Goal: Check status: Check status

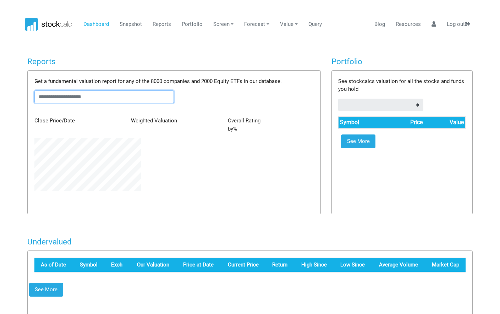
click at [104, 98] on input "text" at bounding box center [104, 97] width 140 height 13
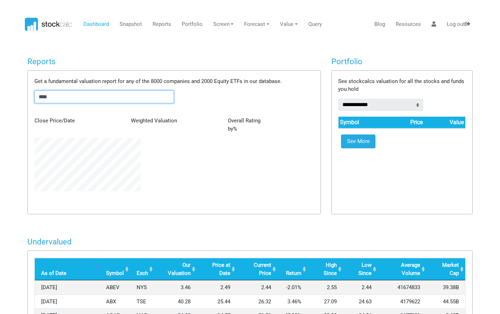
click at [60, 98] on input "****" at bounding box center [104, 97] width 140 height 13
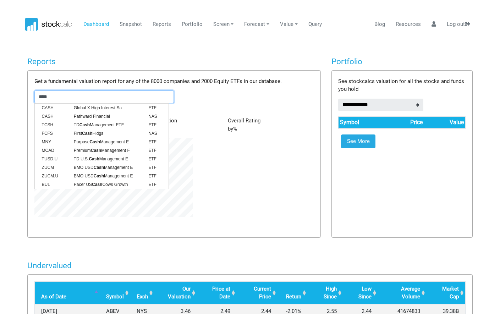
drag, startPoint x: 60, startPoint y: 98, endPoint x: -2, endPoint y: 98, distance: 61.8
click at [0, 98] on html "Dashboard Snapshot Reports Portfolio Screen Stock Screener Sector ETF Industry …" at bounding box center [250, 157] width 500 height 314
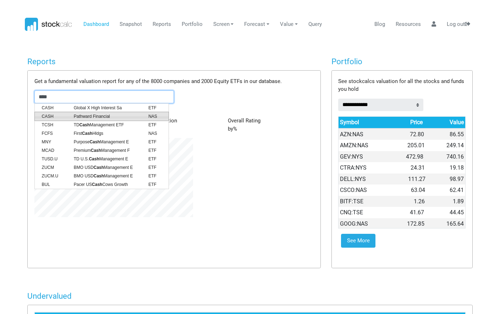
click at [85, 117] on span "Pathward Financial" at bounding box center [106, 116] width 75 height 6
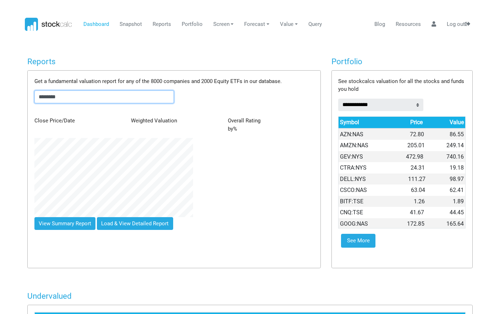
type input "********"
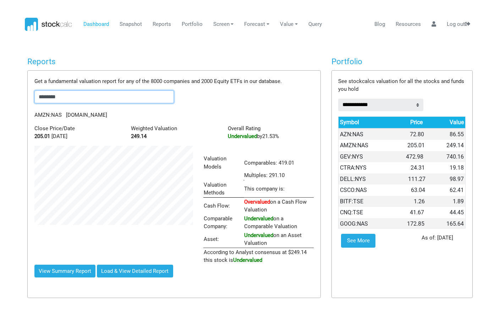
scroll to position [119, 169]
drag, startPoint x: 68, startPoint y: 98, endPoint x: 7, endPoint y: 102, distance: 61.2
click at [7, 102] on body "Dashboard Snapshot Reports Portfolio Screen Stock Screener Sector ETF Industry …" at bounding box center [250, 157] width 500 height 314
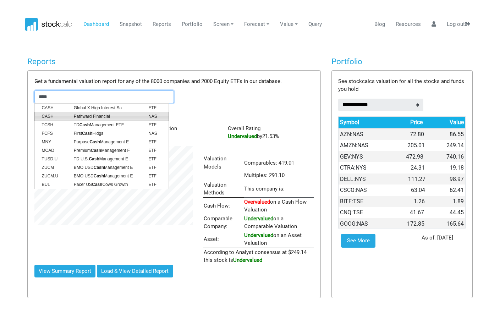
click at [79, 113] on span "Pathward Financial" at bounding box center [106, 116] width 75 height 6
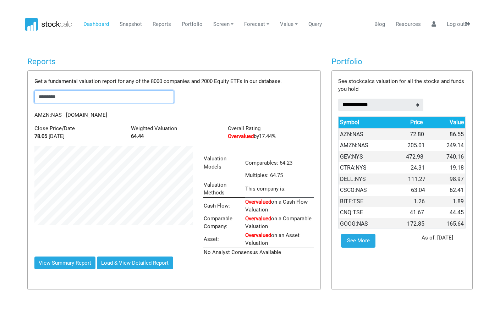
scroll to position [111, 169]
drag, startPoint x: 73, startPoint y: 98, endPoint x: -2, endPoint y: 98, distance: 74.9
click at [0, 98] on html "Dashboard Snapshot Reports Portfolio Screen Stock Screener Sector ETF Industry …" at bounding box center [250, 157] width 500 height 314
click at [54, 109] on span "SRCE" at bounding box center [53, 108] width 32 height 6
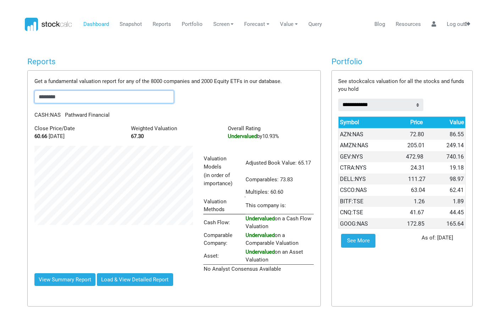
scroll to position [127, 169]
type input "********"
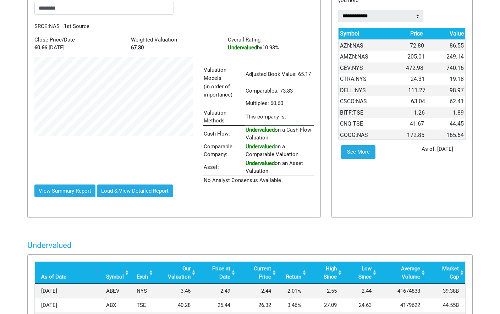
scroll to position [0, 0]
